Goal: Task Accomplishment & Management: Use online tool/utility

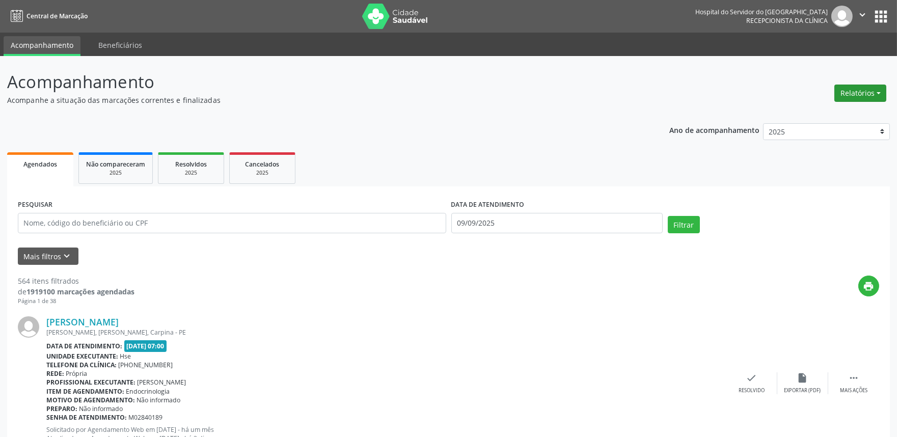
click at [869, 96] on button "Relatórios" at bounding box center [860, 93] width 52 height 17
click at [848, 113] on link "Agendamentos" at bounding box center [831, 114] width 109 height 14
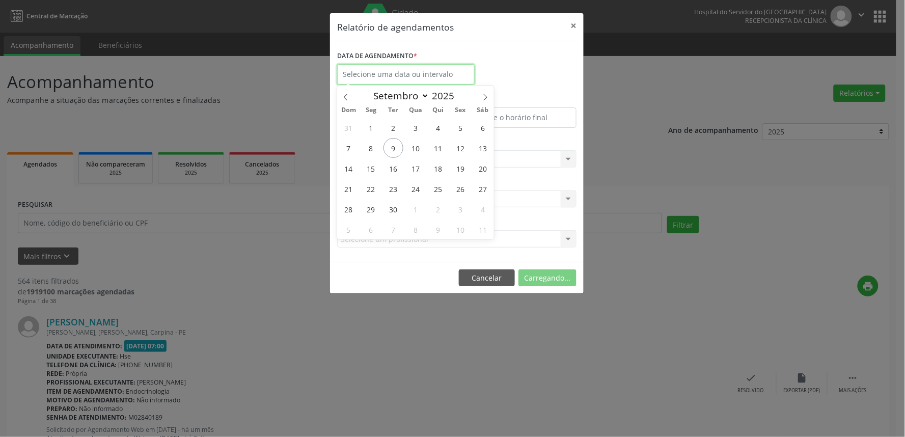
drag, startPoint x: 436, startPoint y: 69, endPoint x: 438, endPoint y: 76, distance: 7.6
click at [436, 70] on input "text" at bounding box center [405, 74] width 137 height 20
click at [417, 154] on span "10" at bounding box center [416, 148] width 20 height 20
type input "[DATE]"
click at [417, 154] on span "10" at bounding box center [416, 148] width 20 height 20
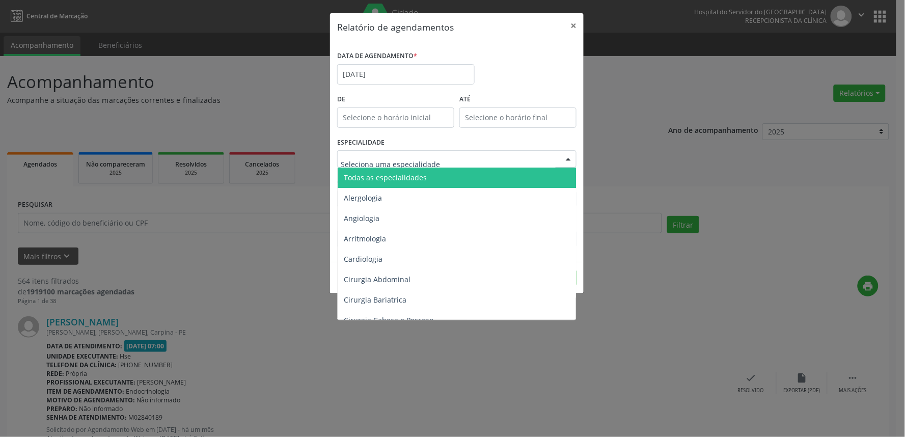
click at [421, 176] on span "Todas as especialidades" at bounding box center [385, 178] width 83 height 10
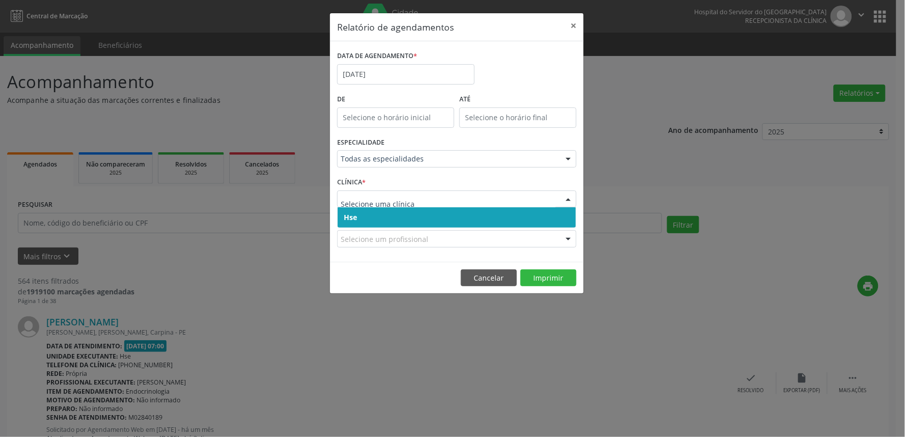
click at [463, 218] on span "Hse" at bounding box center [457, 217] width 238 height 20
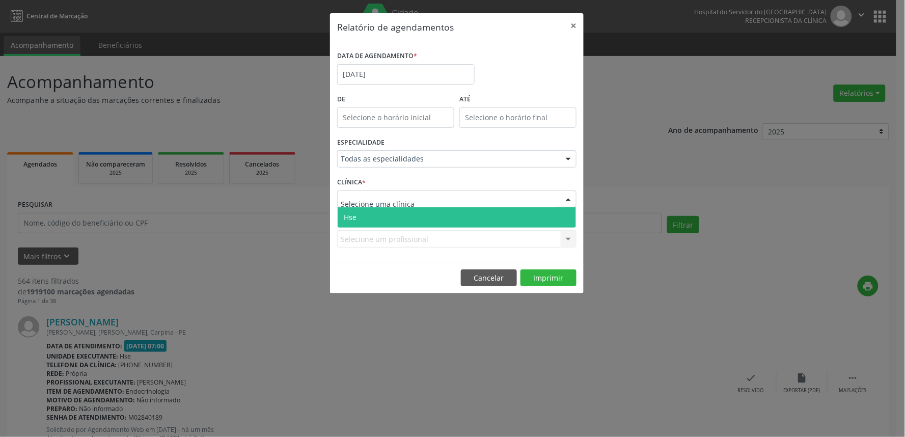
click at [466, 196] on div at bounding box center [456, 198] width 239 height 17
click at [462, 217] on span "Hse" at bounding box center [457, 217] width 238 height 20
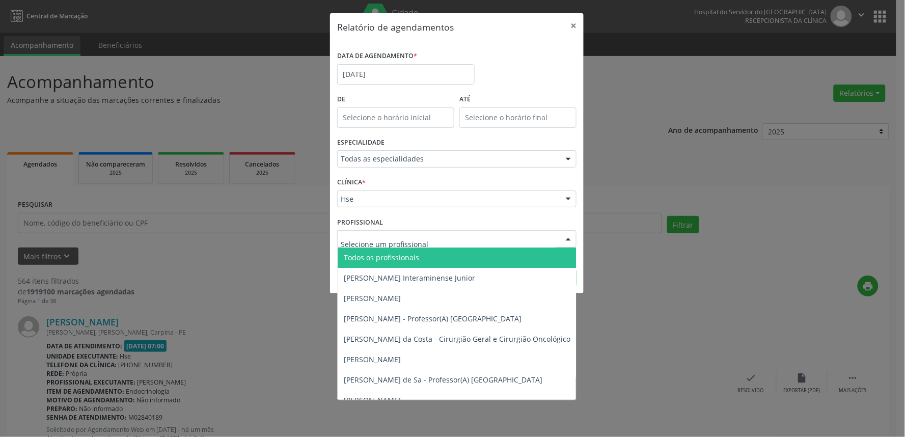
click at [497, 242] on div at bounding box center [456, 238] width 239 height 17
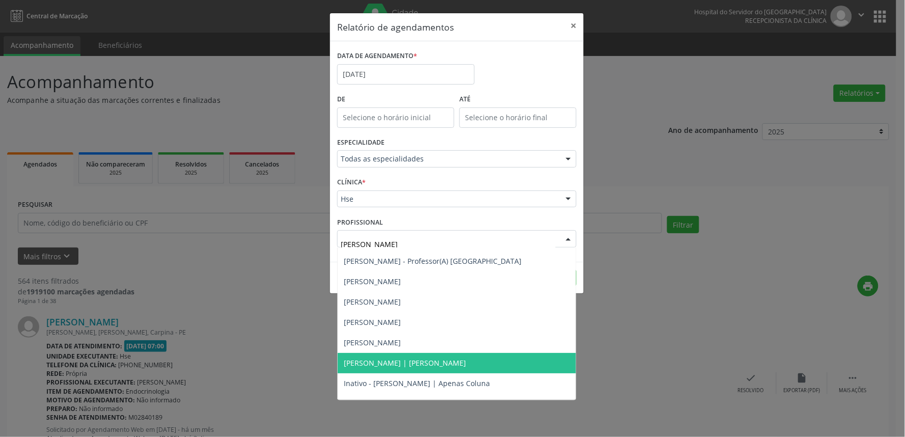
scroll to position [51, 0]
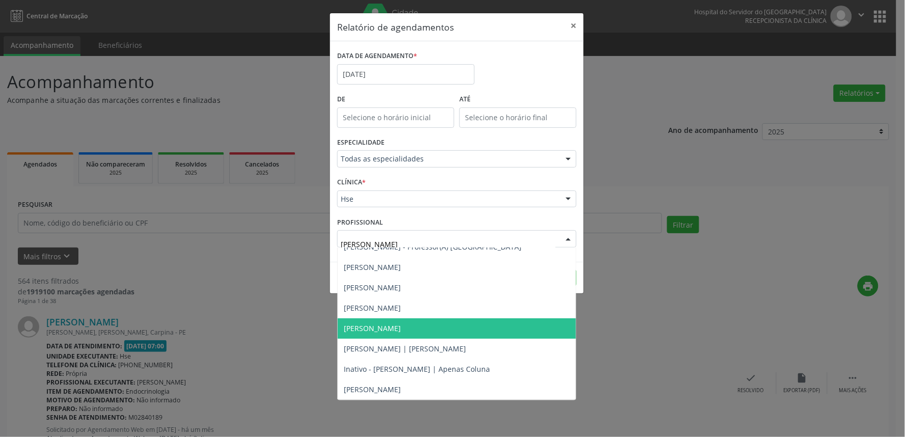
click at [478, 332] on span "[PERSON_NAME]" at bounding box center [457, 328] width 238 height 20
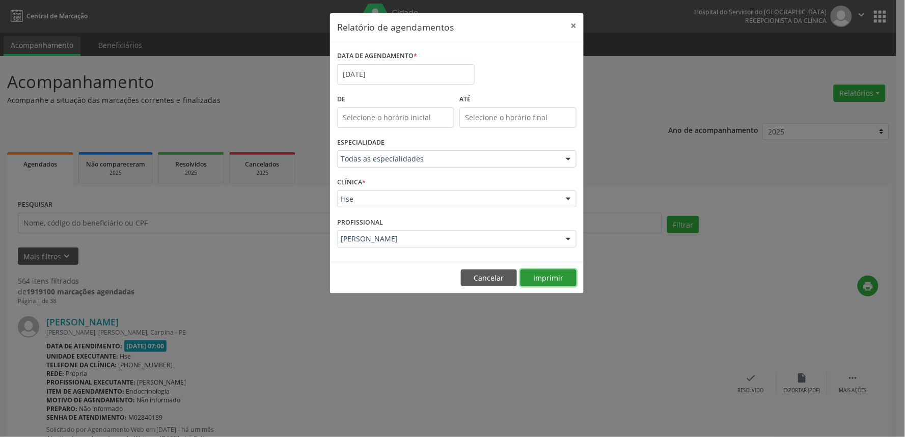
click at [540, 275] on button "Imprimir" at bounding box center [548, 277] width 56 height 17
click at [486, 232] on div "[PERSON_NAME]" at bounding box center [456, 238] width 239 height 17
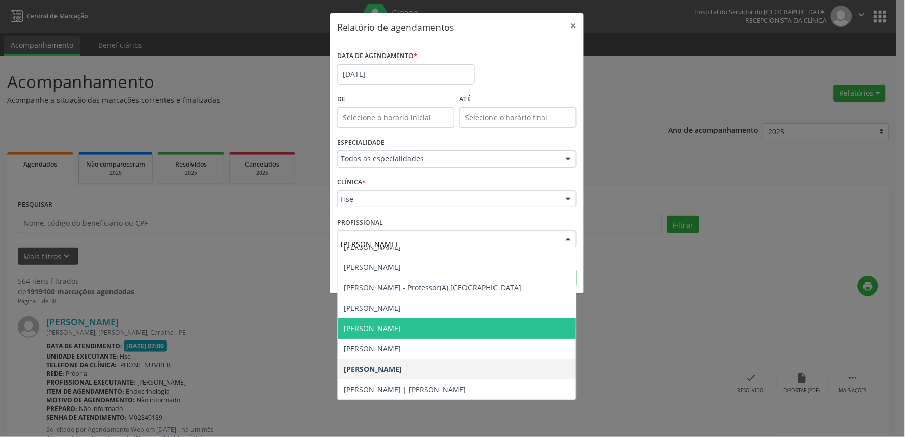
type input "carlo"
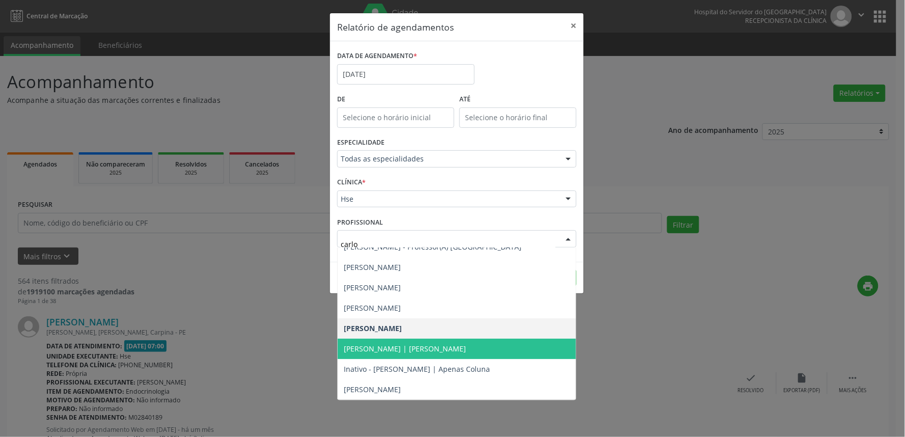
click at [465, 347] on span "[PERSON_NAME] | [PERSON_NAME]" at bounding box center [405, 349] width 122 height 10
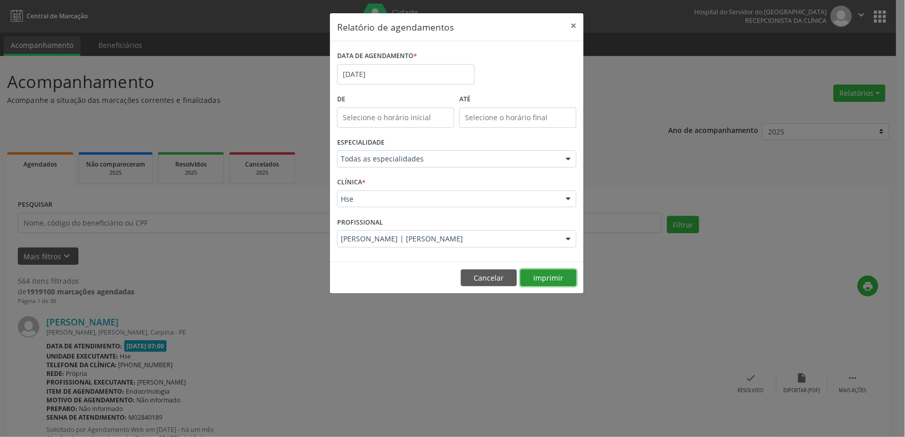
click at [542, 269] on button "Imprimir" at bounding box center [548, 277] width 56 height 17
